Goal: Transaction & Acquisition: Subscribe to service/newsletter

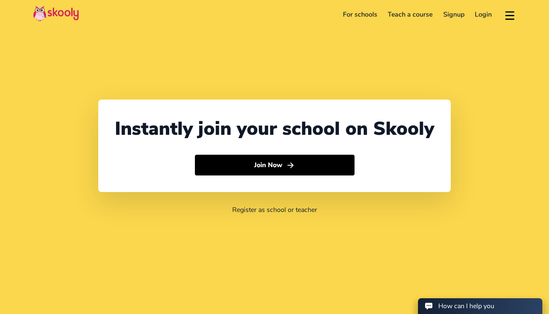
select select "971"
select select "[GEOGRAPHIC_DATA]"
select select "[GEOGRAPHIC_DATA]/[GEOGRAPHIC_DATA]"
click at [448, 17] on link "Signup" at bounding box center [454, 14] width 32 height 13
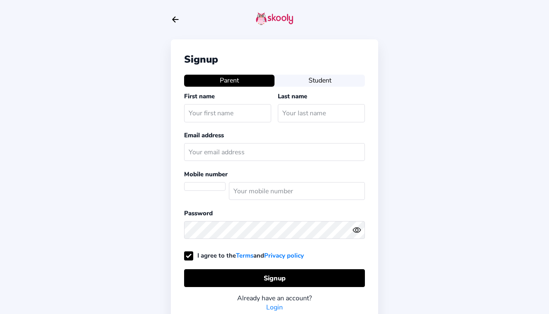
select select "AE"
click at [307, 84] on button "Student" at bounding box center [320, 81] width 90 height 12
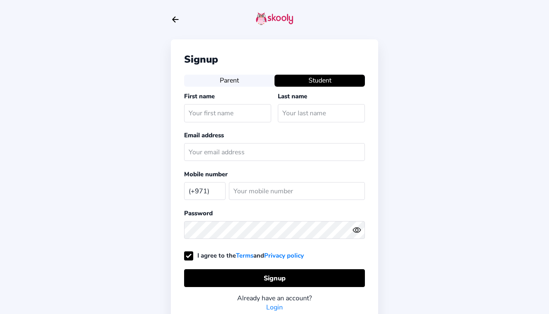
click at [234, 80] on button "Parent" at bounding box center [229, 81] width 90 height 12
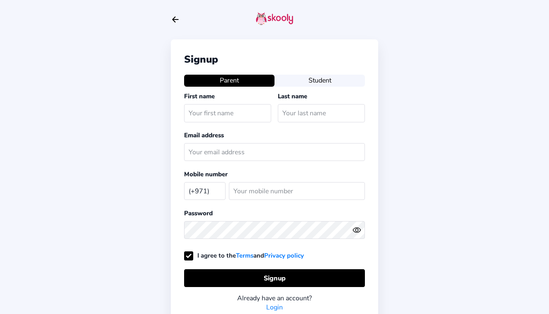
click at [309, 78] on button "Student" at bounding box center [320, 81] width 90 height 12
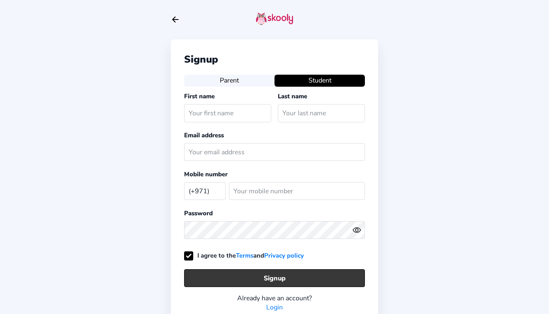
click at [248, 278] on button "Signup" at bounding box center [274, 278] width 181 height 18
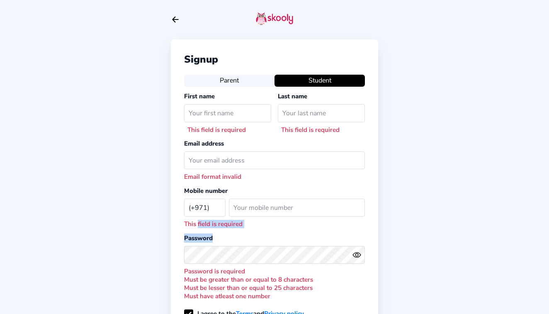
drag, startPoint x: 197, startPoint y: 222, endPoint x: 242, endPoint y: 245, distance: 50.6
click at [242, 245] on div "Signup Parent Student First name This field is required Last name This field is…" at bounding box center [274, 211] width 207 height 344
click at [242, 245] on div at bounding box center [274, 255] width 181 height 24
